Goal: Navigation & Orientation: Find specific page/section

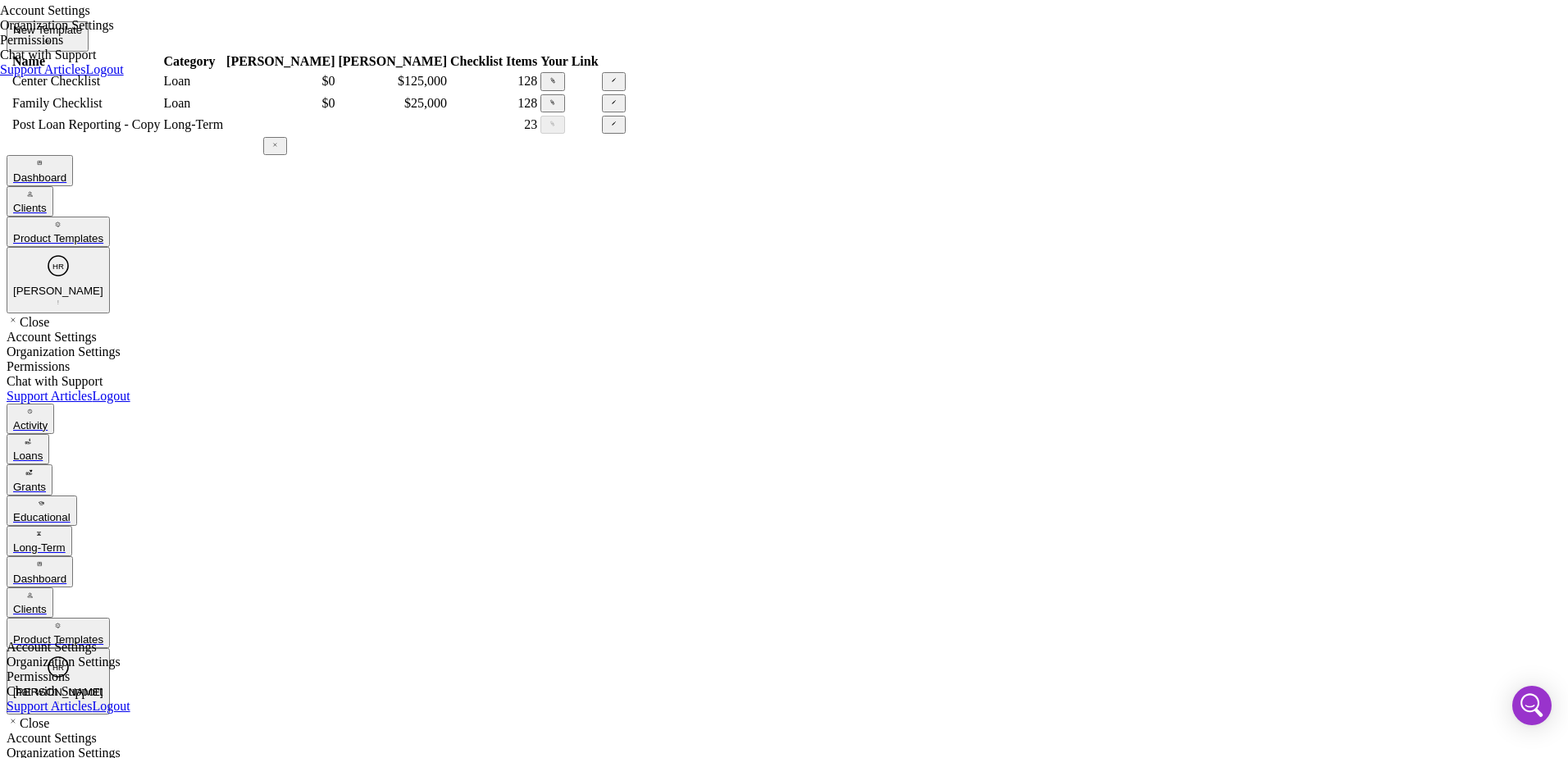
click at [67, 573] on div "Dashboard" at bounding box center [40, 579] width 53 height 13
